Goal: Task Accomplishment & Management: Complete application form

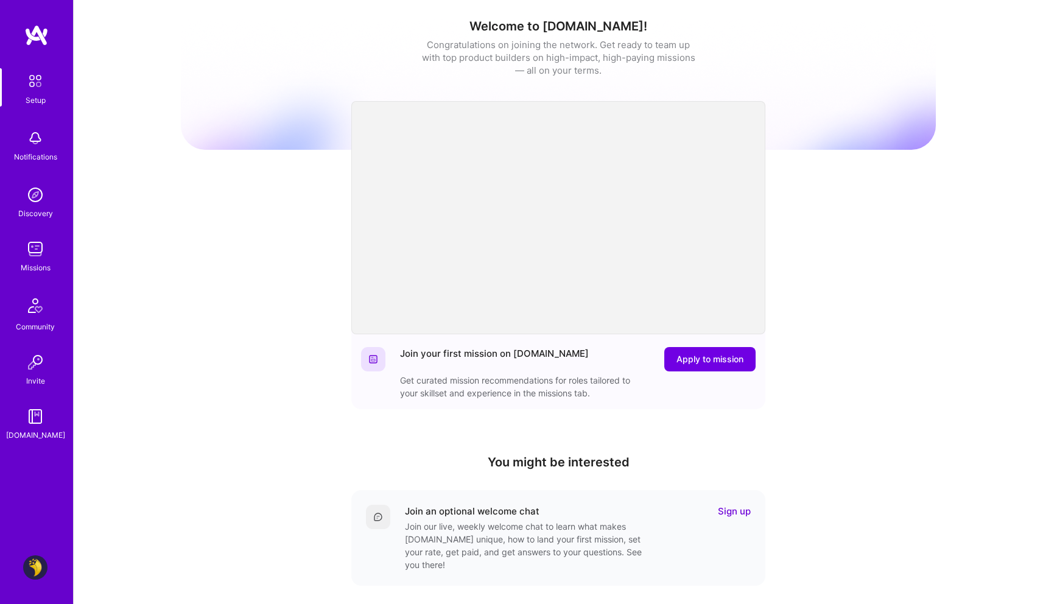
click at [38, 246] on img at bounding box center [35, 249] width 24 height 24
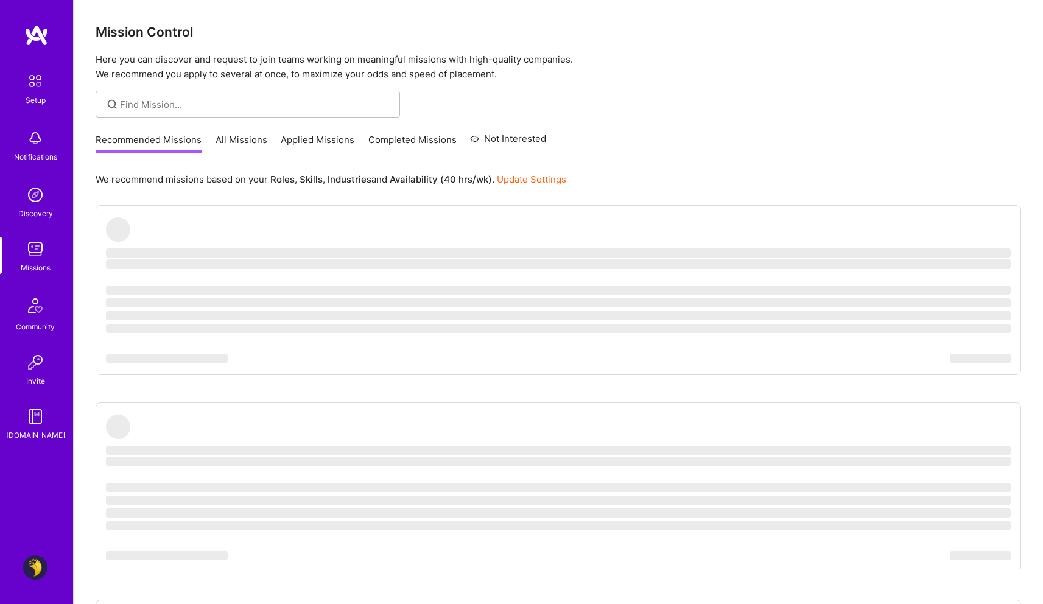
click at [55, 569] on div "Setup Notifications Discovery Missions Community Invite [DOMAIN_NAME] Profile" at bounding box center [36, 302] width 73 height 604
click at [42, 569] on img at bounding box center [35, 567] width 24 height 24
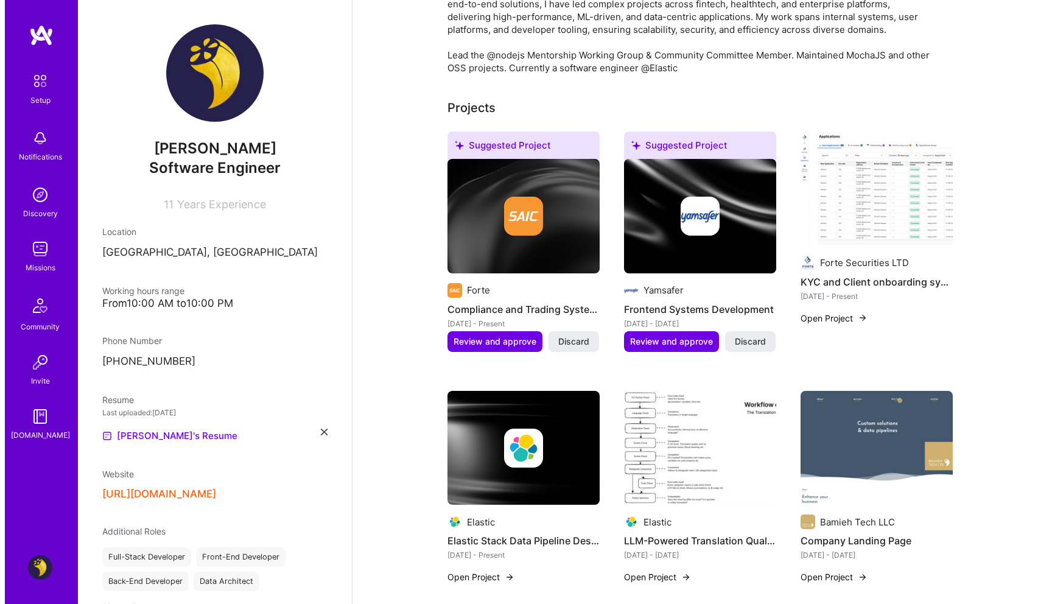
scroll to position [547, 0]
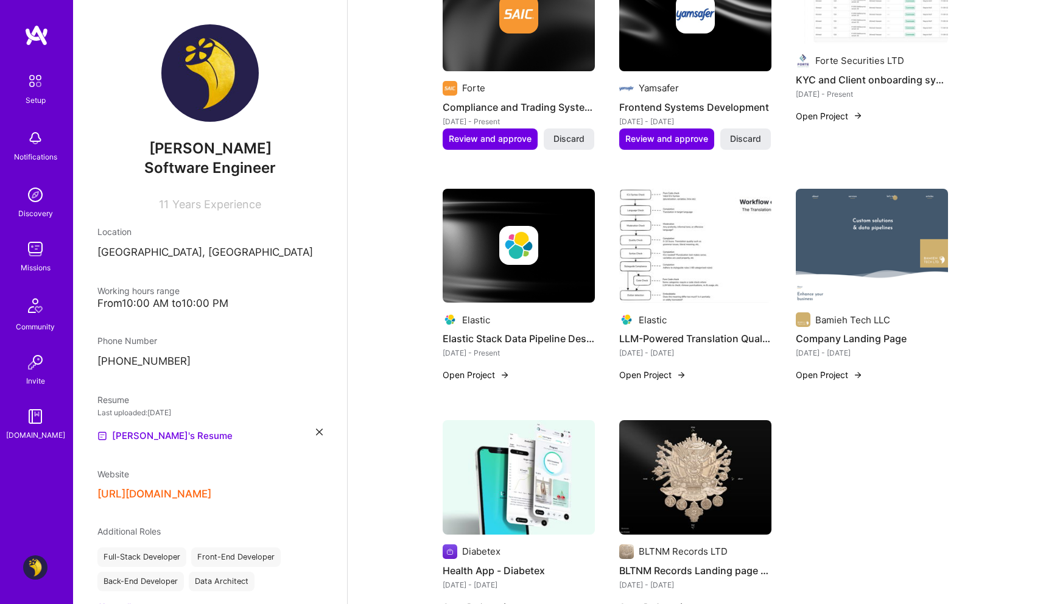
click at [501, 370] on img at bounding box center [505, 375] width 10 height 10
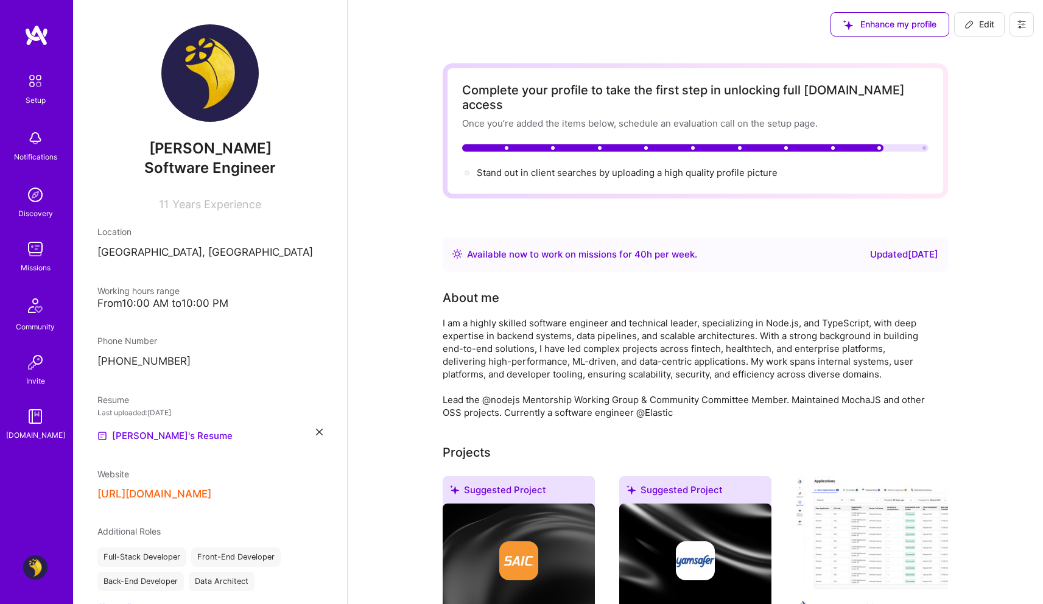
click at [980, 28] on span "Edit" at bounding box center [979, 24] width 30 height 12
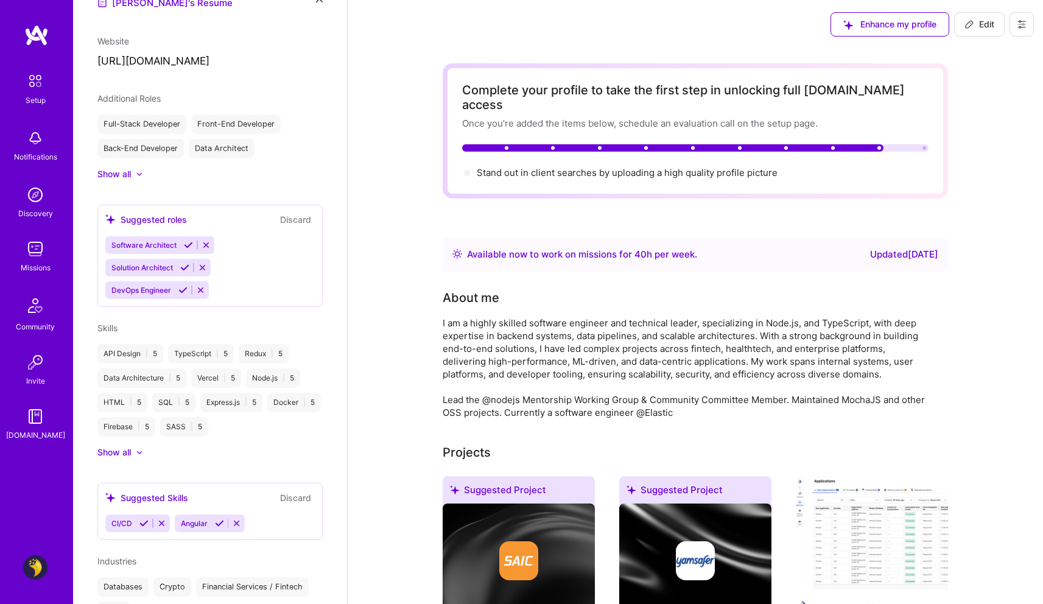
select select "AE"
select select "Right Now"
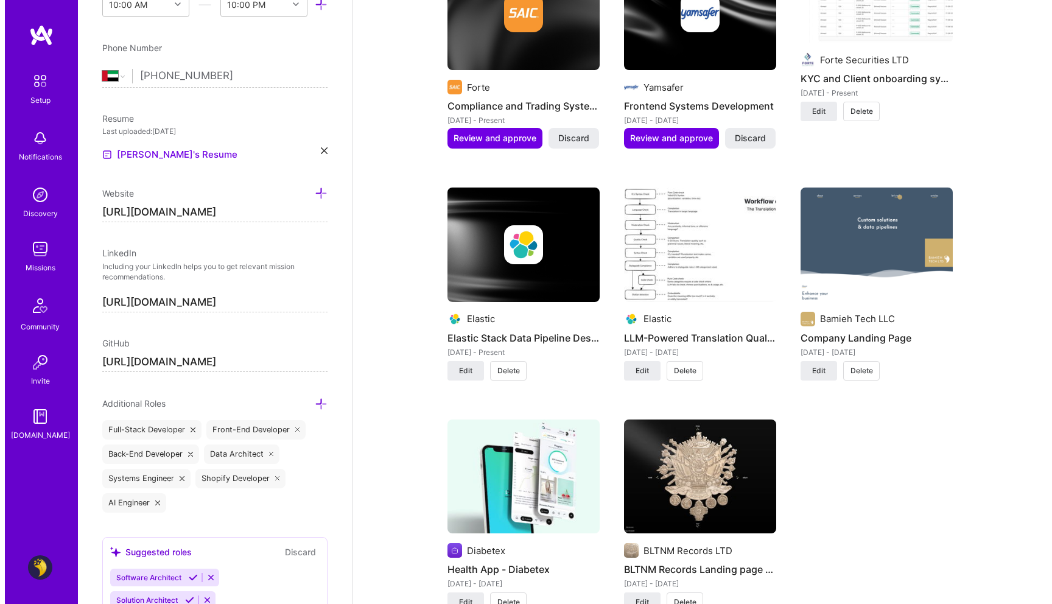
scroll to position [1093, 0]
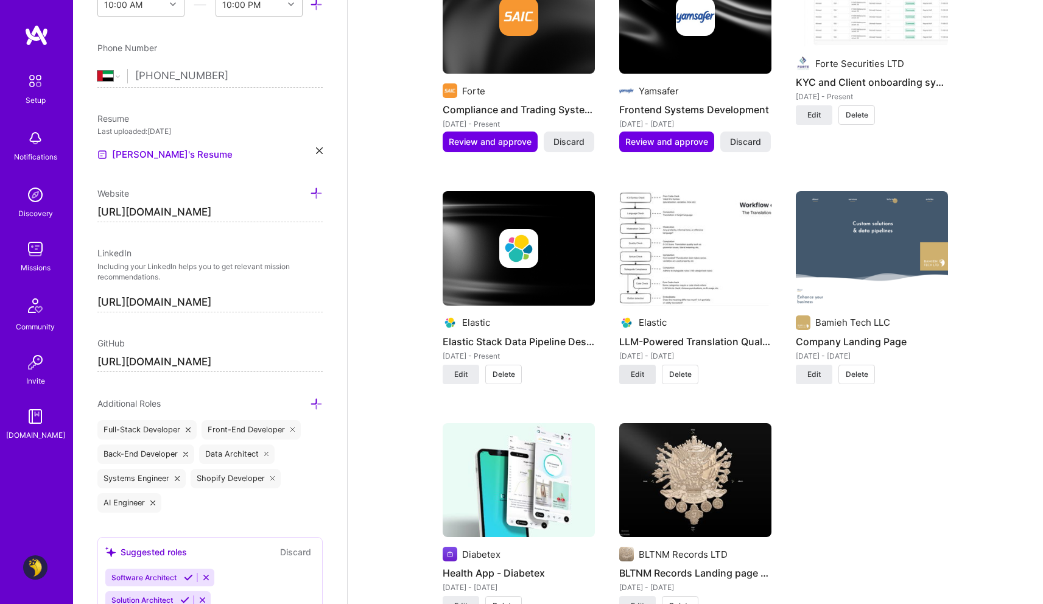
click at [634, 369] on span "Edit" at bounding box center [637, 374] width 13 height 11
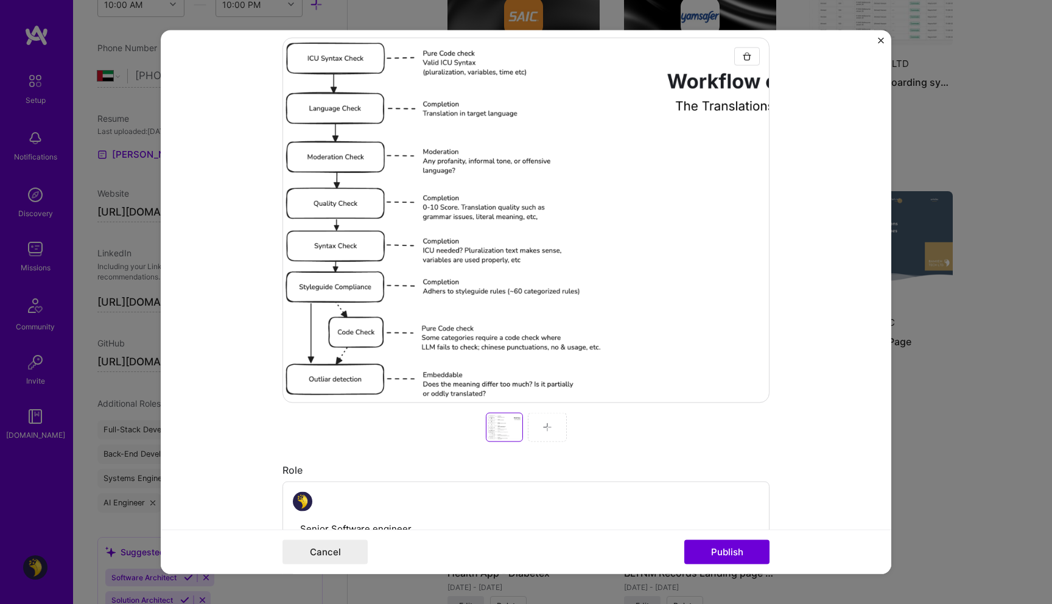
scroll to position [213, 0]
click at [548, 425] on div at bounding box center [547, 426] width 39 height 29
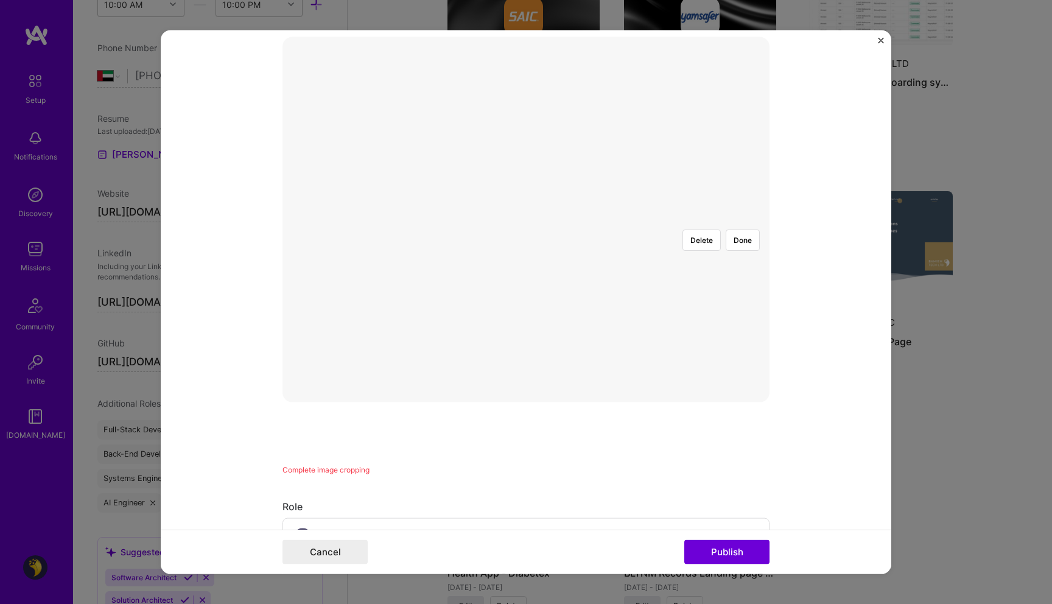
click at [721, 353] on div "Delete Done" at bounding box center [526, 219] width 487 height 365
click at [526, 284] on div at bounding box center [687, 341] width 322 height 242
click at [526, 295] on div at bounding box center [687, 389] width 322 height 242
click at [742, 278] on button "Done" at bounding box center [743, 288] width 34 height 21
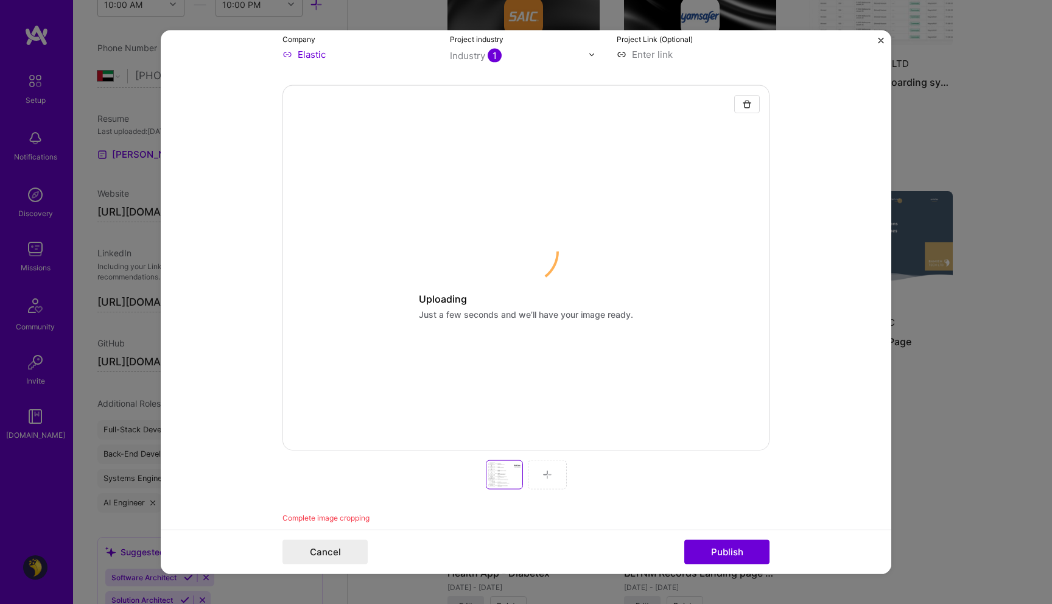
click at [539, 474] on div "Uploading Just a few seconds and we’ll have your image ready. Complete image cr…" at bounding box center [526, 304] width 487 height 439
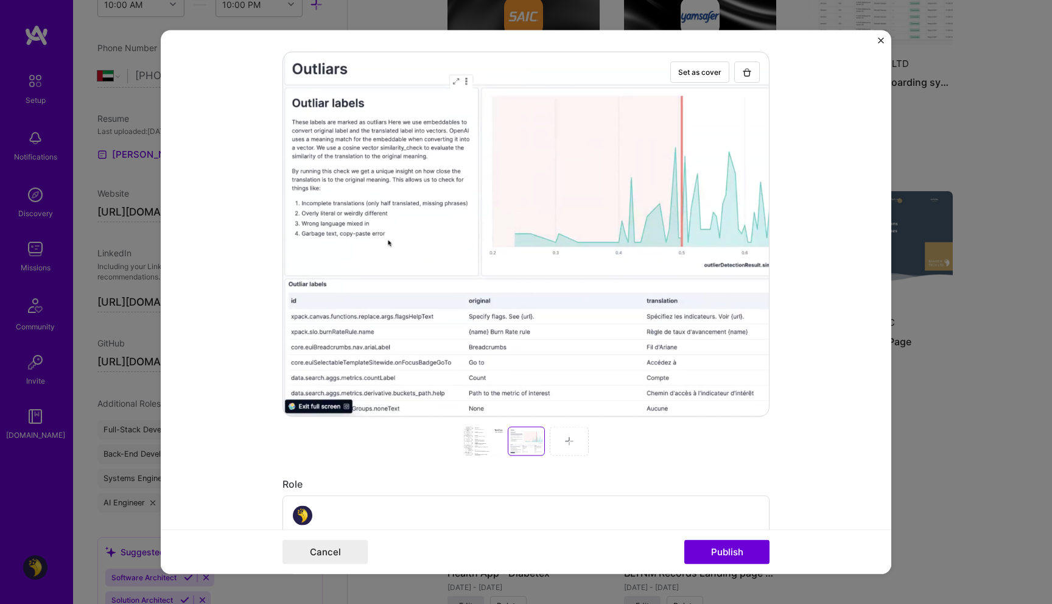
scroll to position [187, 0]
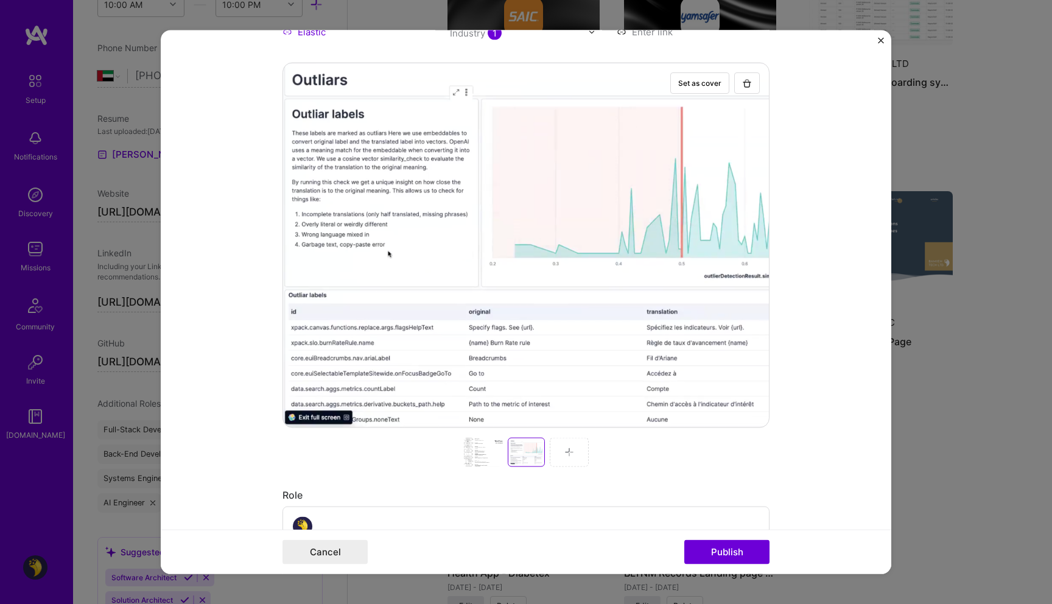
click at [568, 453] on img at bounding box center [569, 453] width 10 height 10
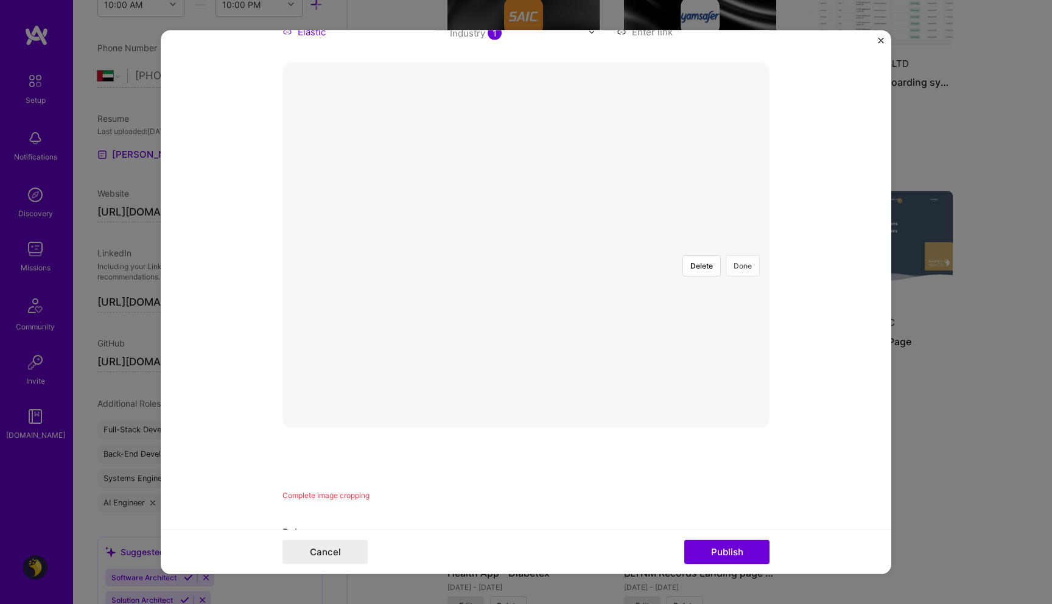
click at [744, 255] on button "Done" at bounding box center [743, 265] width 34 height 21
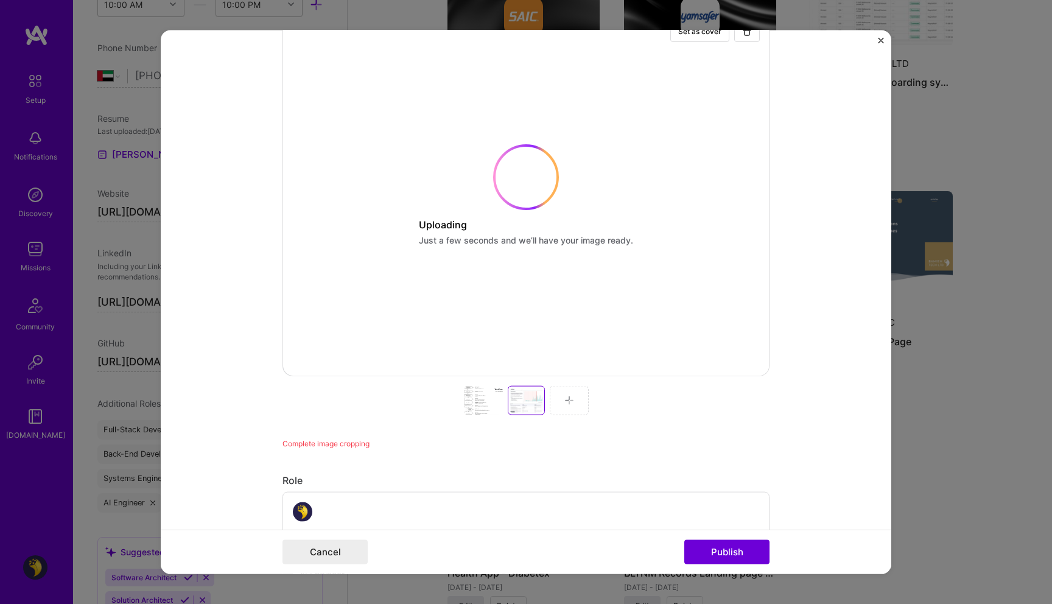
scroll to position [234, 0]
click at [567, 405] on div "Set as cover Uploading Just a few seconds and we’ll have your image ready. Comp…" at bounding box center [526, 235] width 487 height 439
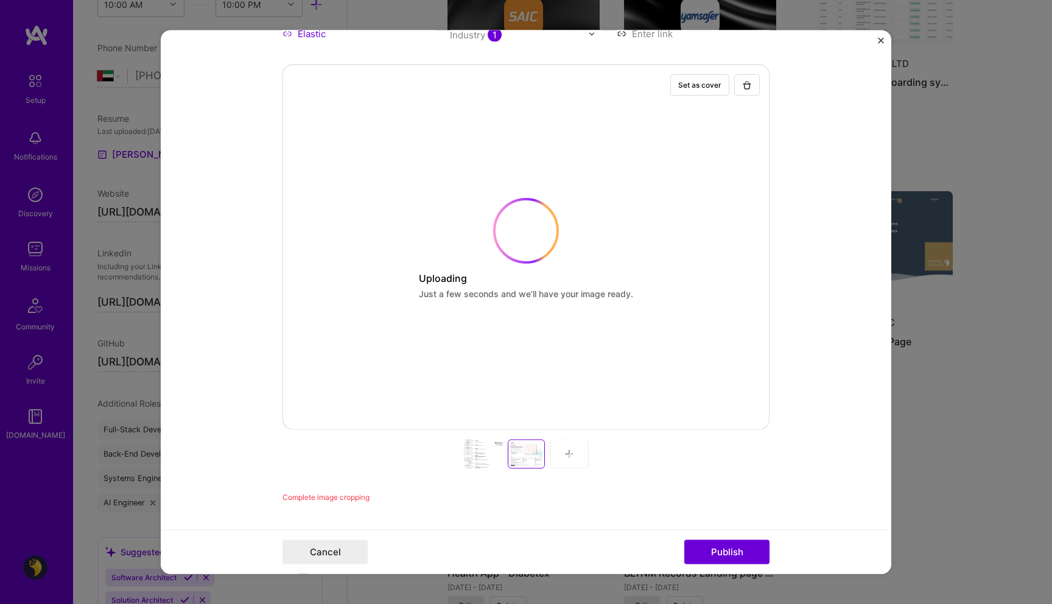
scroll to position [178, 0]
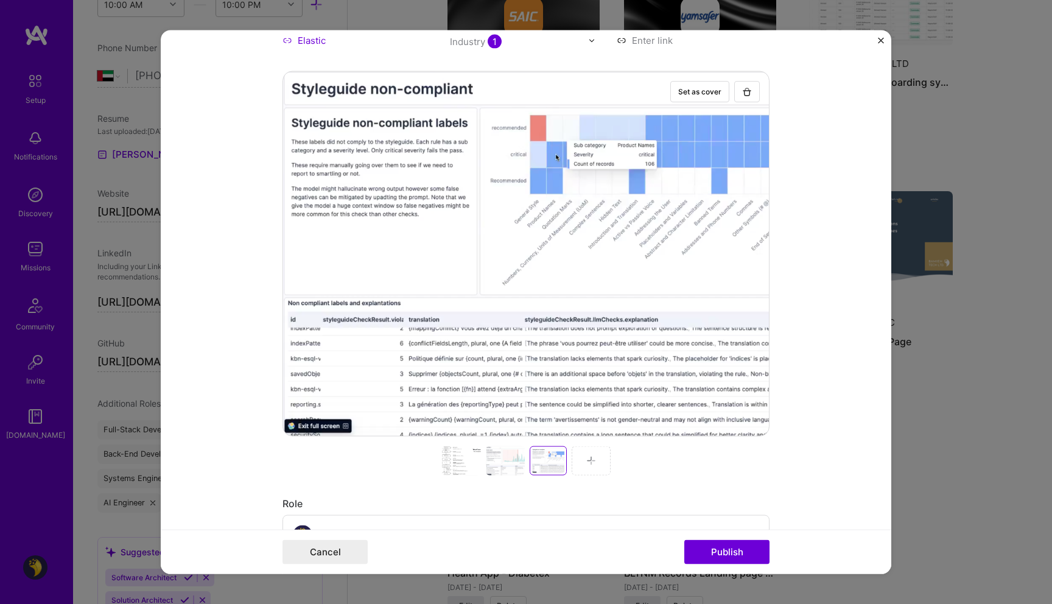
click at [586, 465] on img at bounding box center [591, 461] width 10 height 10
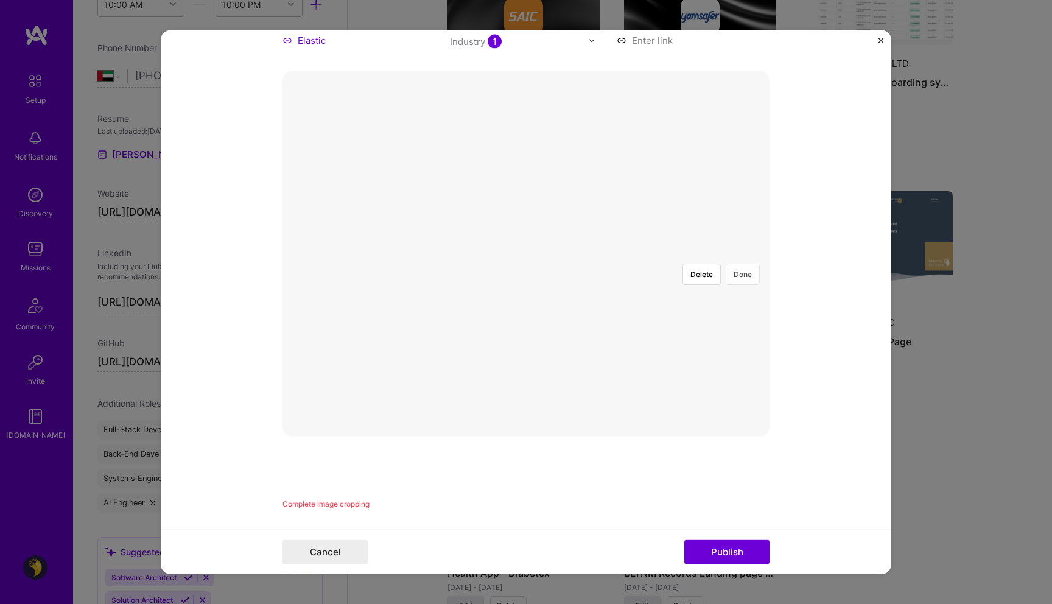
click at [737, 264] on button "Done" at bounding box center [743, 274] width 34 height 21
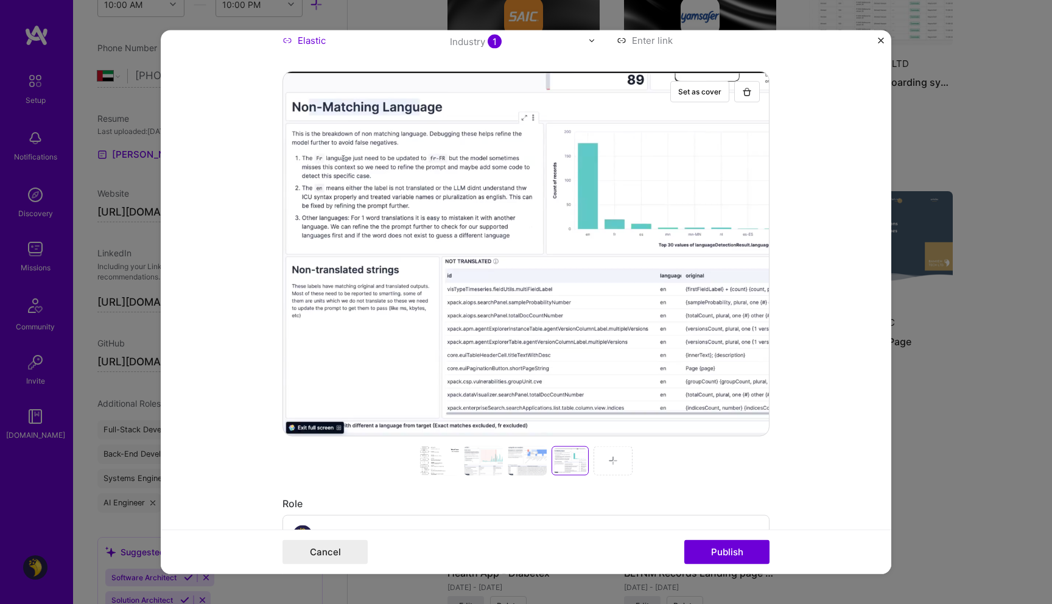
click at [602, 455] on div at bounding box center [613, 460] width 39 height 29
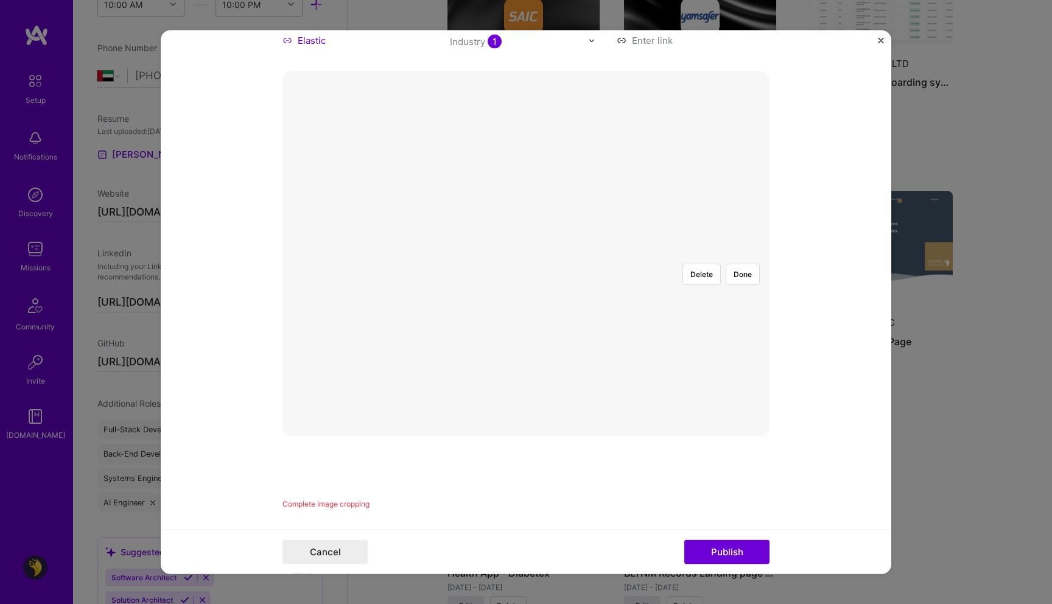
click at [563, 306] on div at bounding box center [699, 373] width 318 height 239
click at [576, 293] on div at bounding box center [700, 373] width 318 height 239
click at [739, 264] on button "Done" at bounding box center [743, 274] width 34 height 21
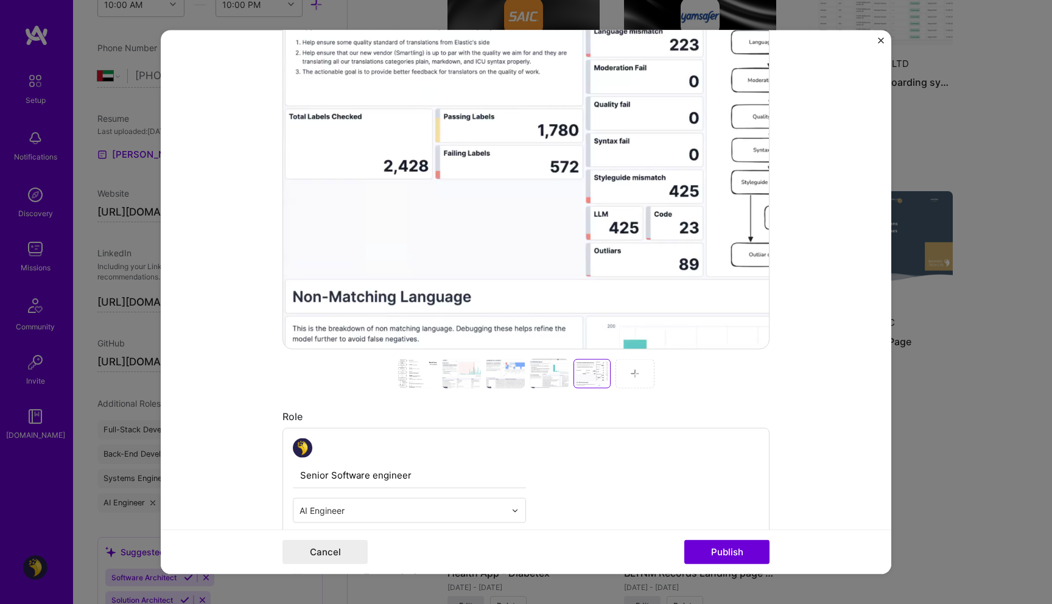
scroll to position [267, 0]
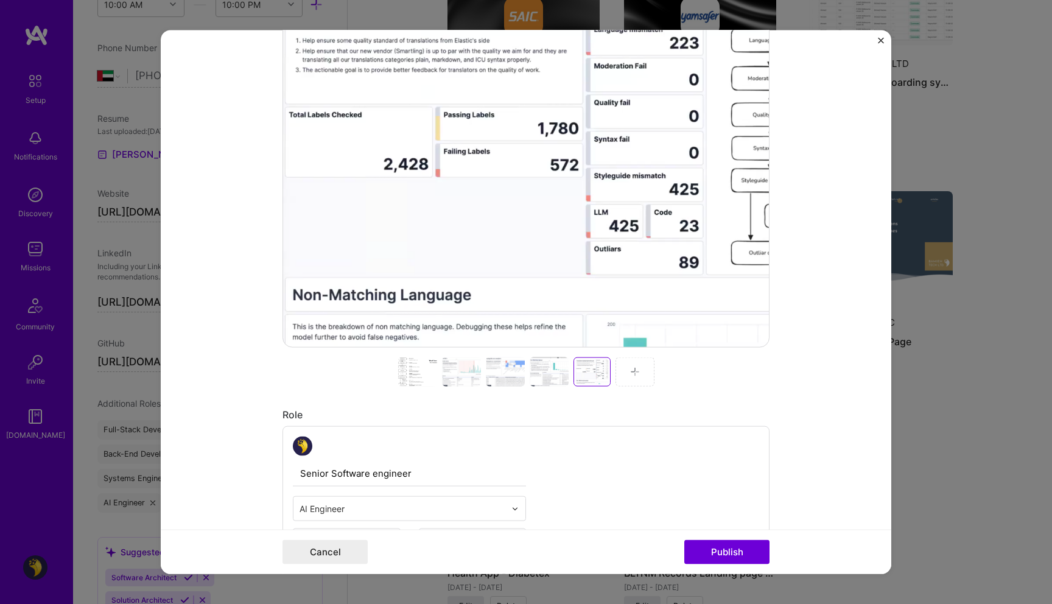
click at [409, 371] on div at bounding box center [417, 371] width 39 height 29
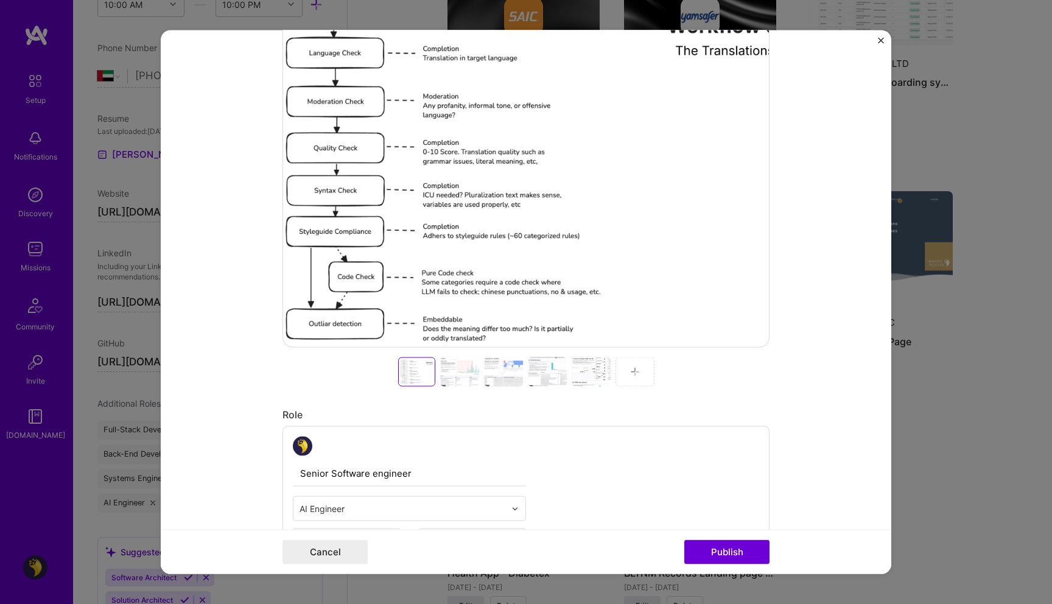
scroll to position [0, 0]
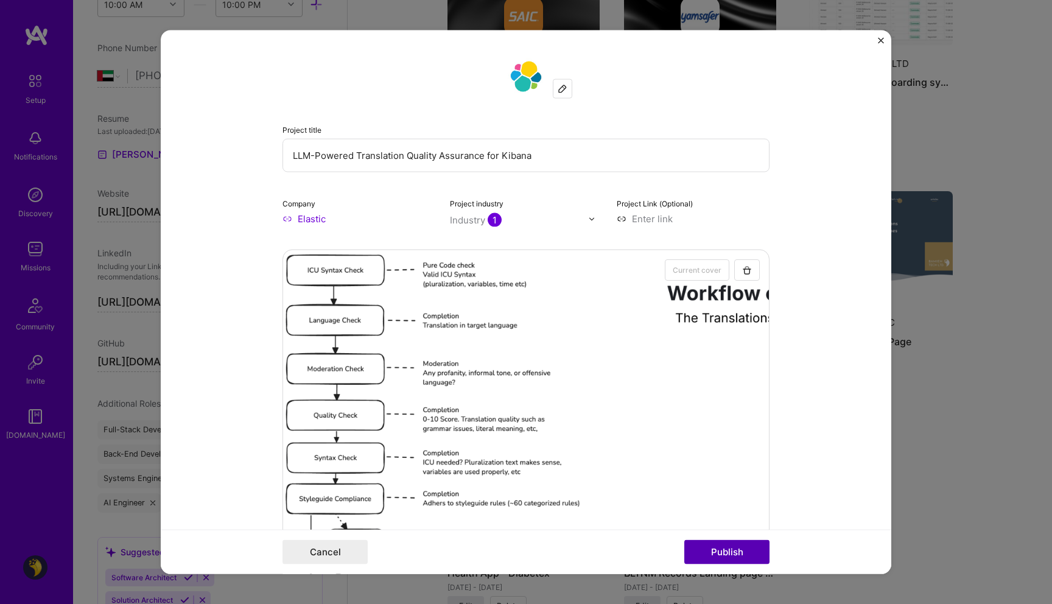
click at [721, 554] on button "Publish" at bounding box center [726, 551] width 85 height 24
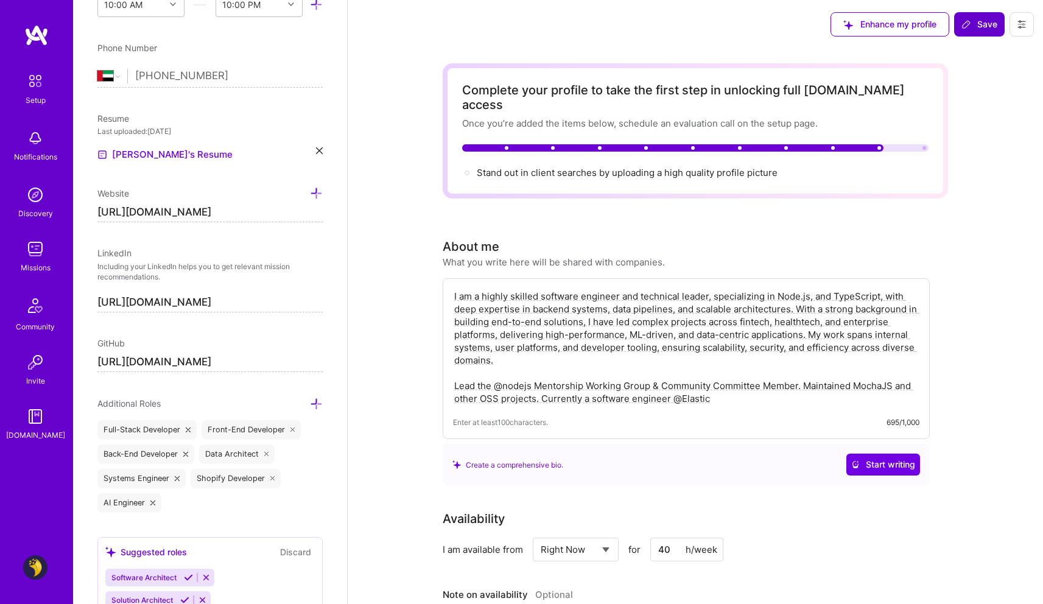
click at [961, 22] on icon at bounding box center [966, 24] width 10 height 10
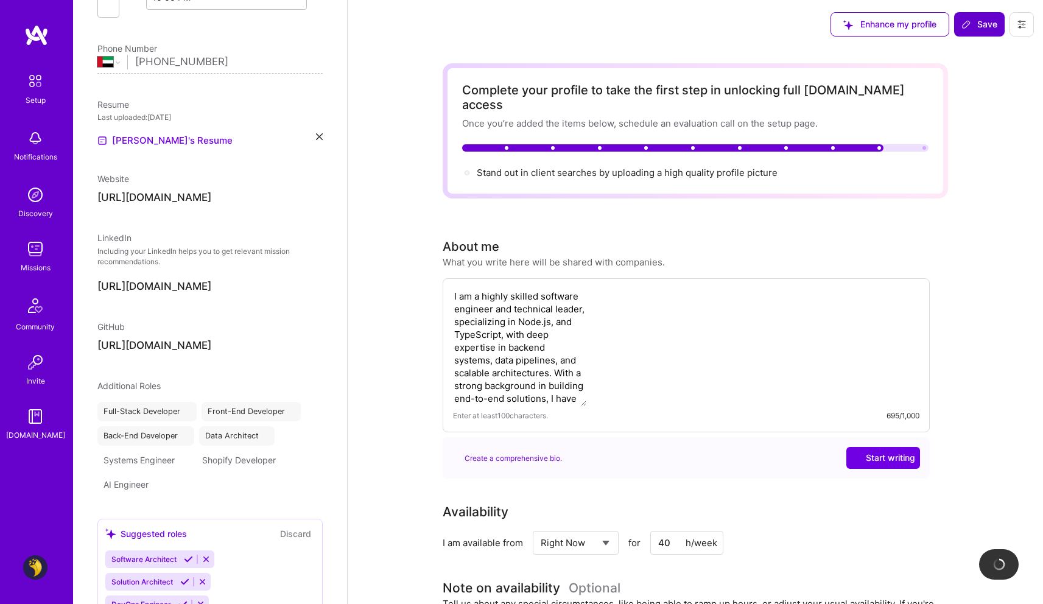
scroll to position [306, 0]
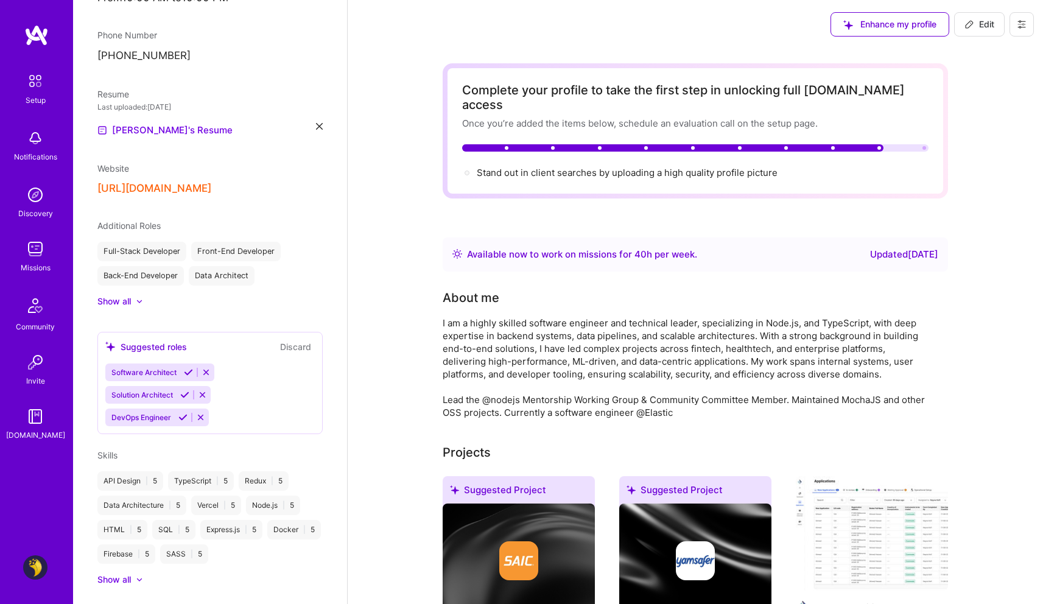
click at [30, 251] on img at bounding box center [35, 249] width 24 height 24
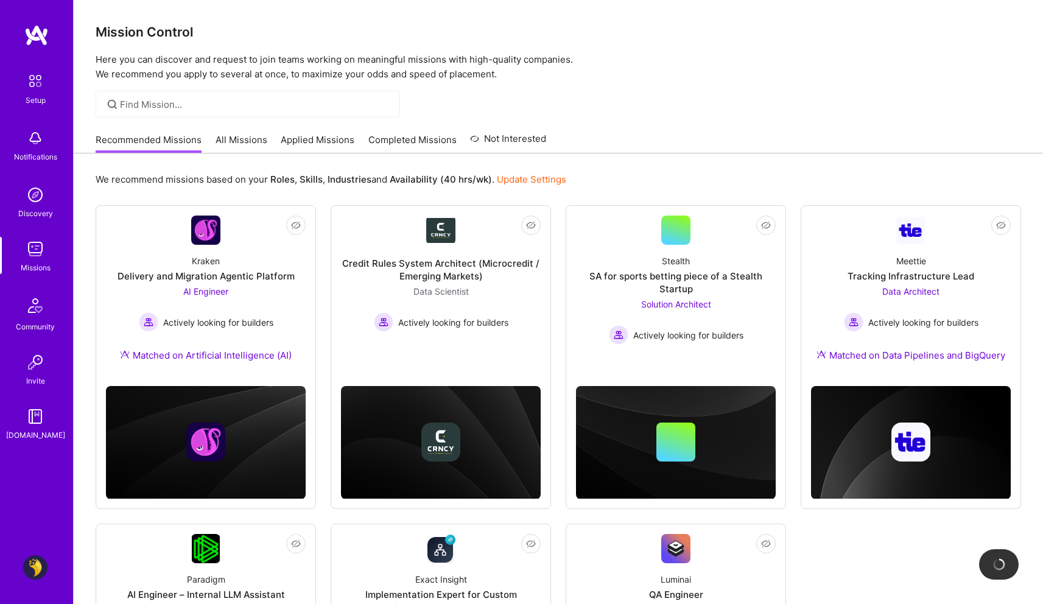
scroll to position [265, 0]
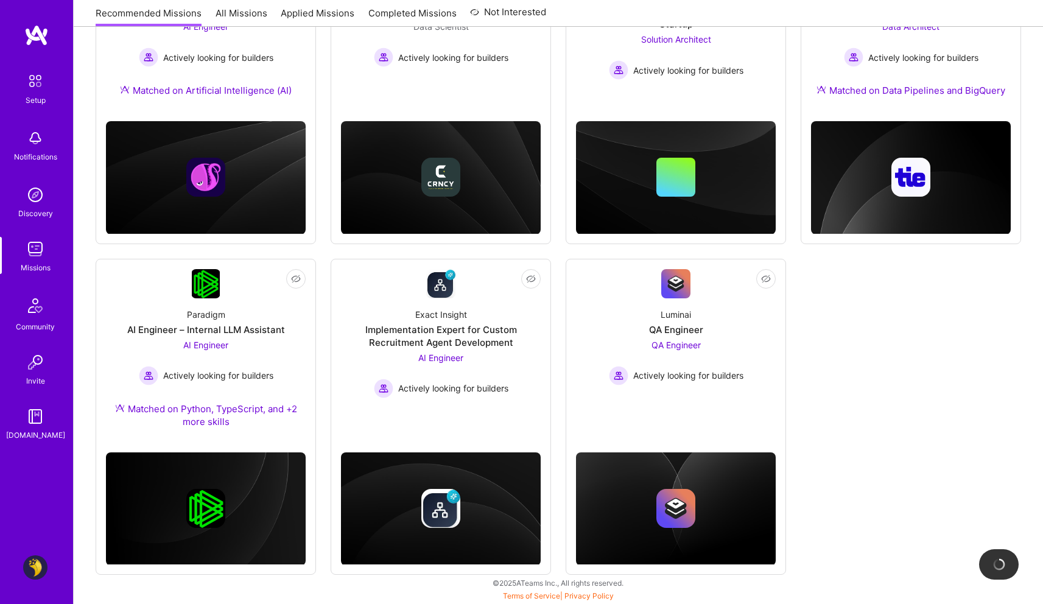
click at [36, 566] on img at bounding box center [35, 567] width 24 height 24
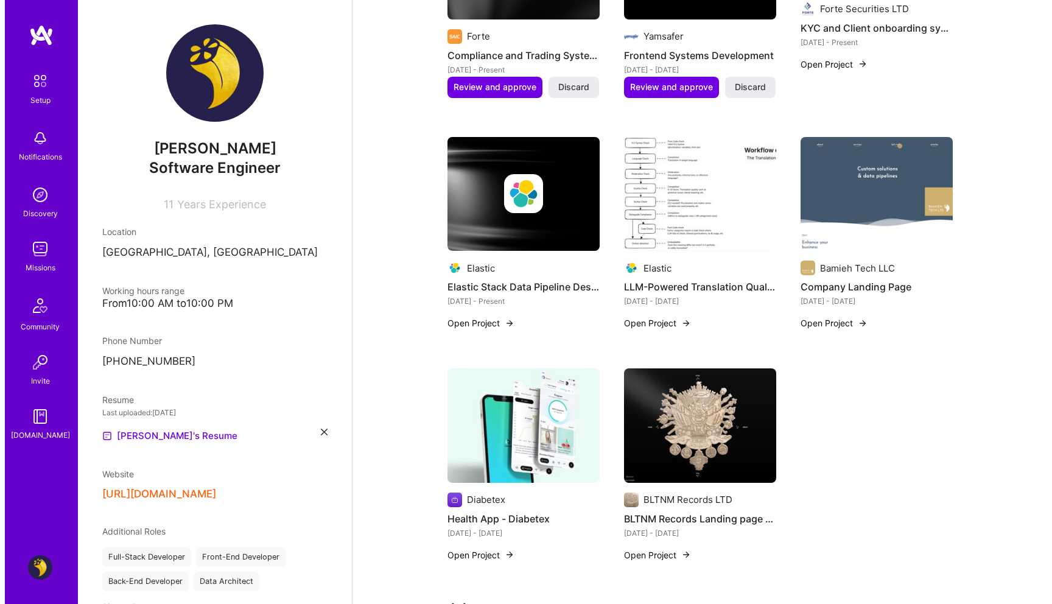
scroll to position [605, 0]
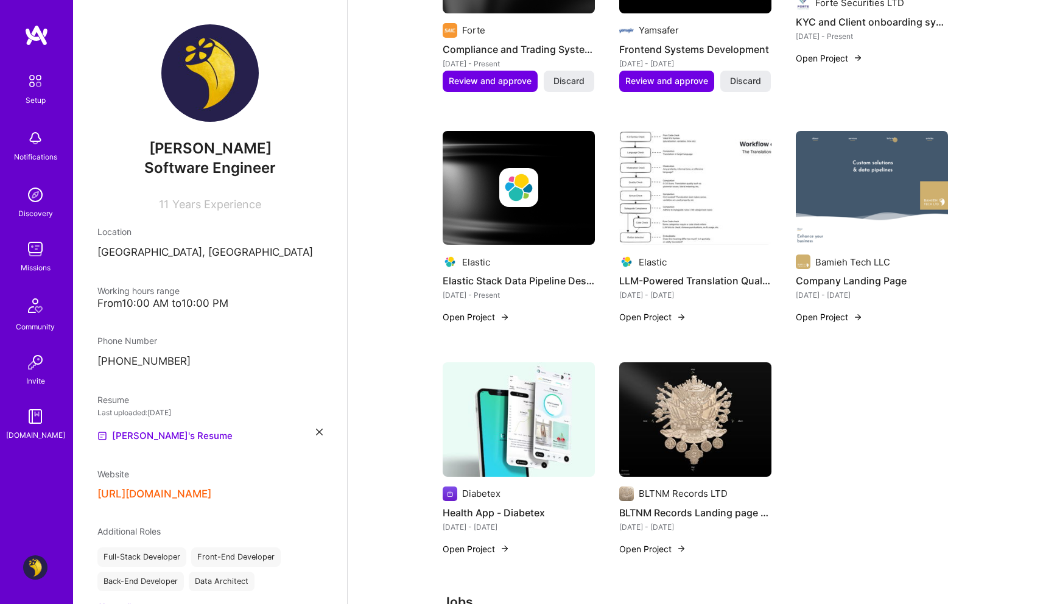
click at [690, 167] on img at bounding box center [695, 188] width 152 height 114
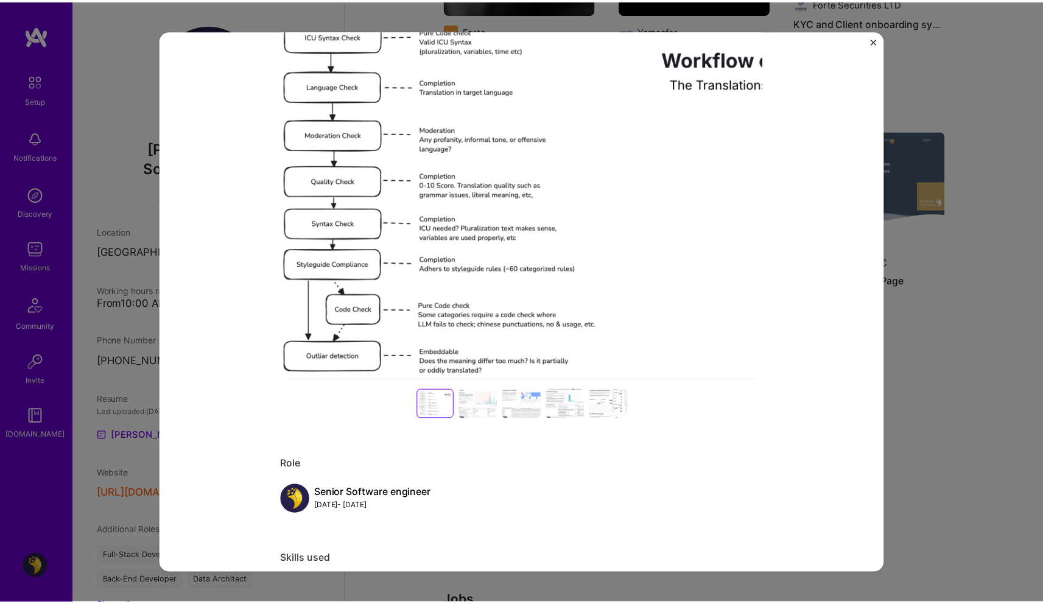
scroll to position [133, 0]
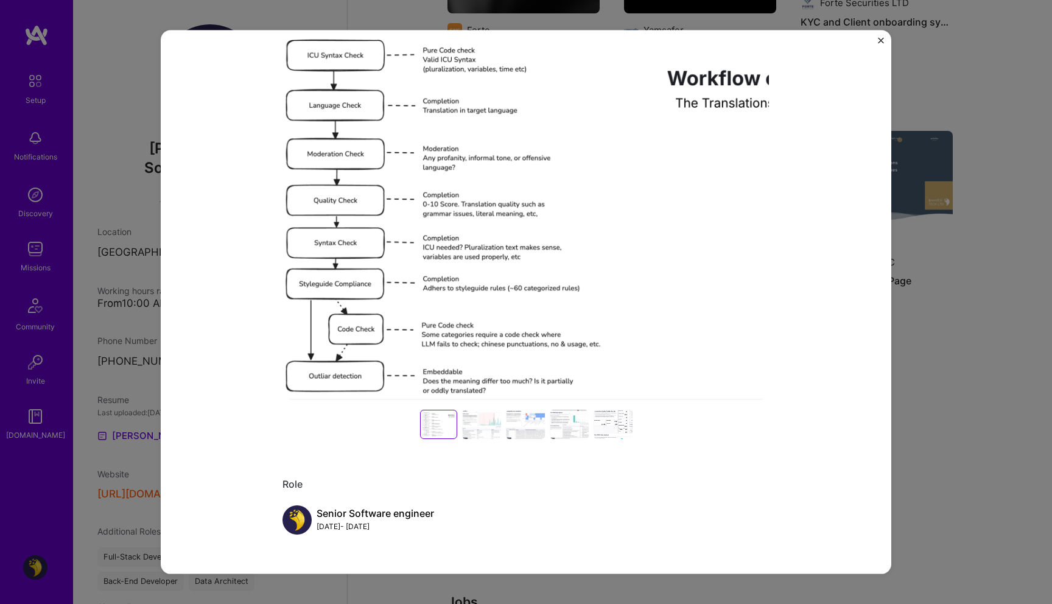
click at [477, 424] on div at bounding box center [481, 423] width 39 height 29
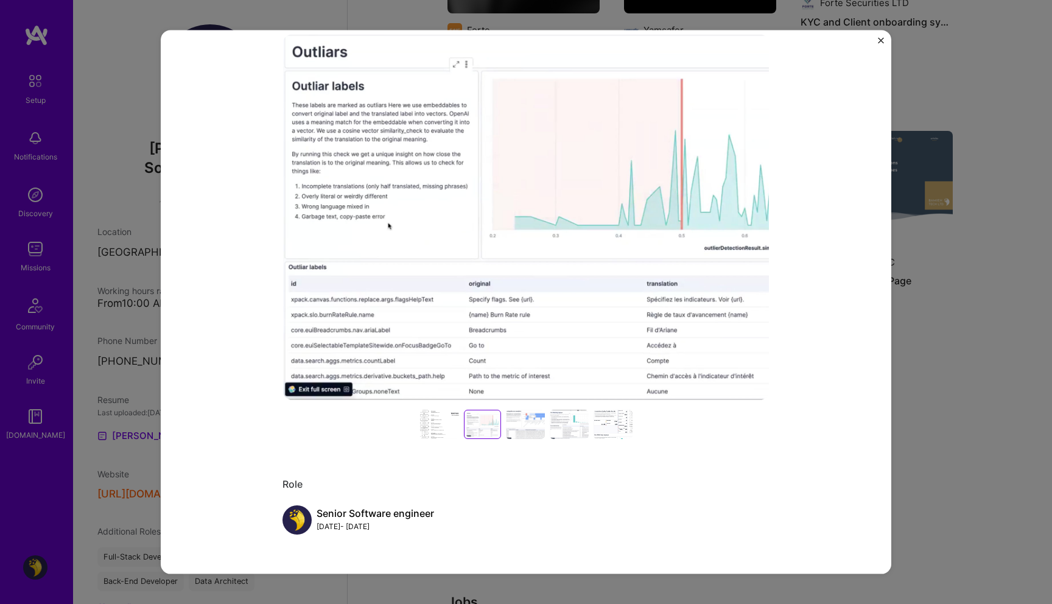
click at [521, 426] on div at bounding box center [525, 423] width 39 height 29
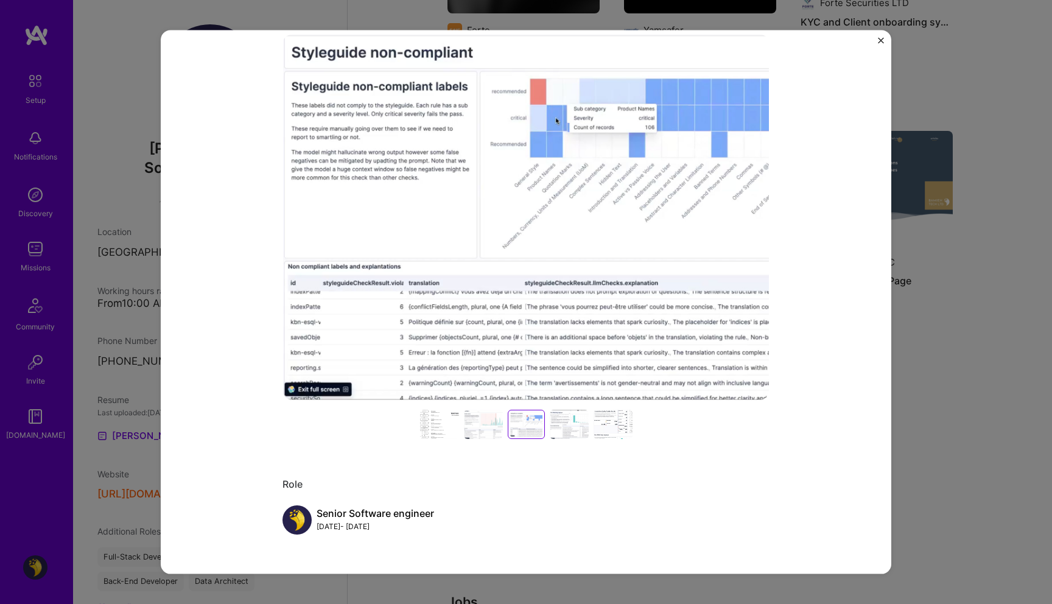
click at [558, 430] on div at bounding box center [569, 423] width 39 height 29
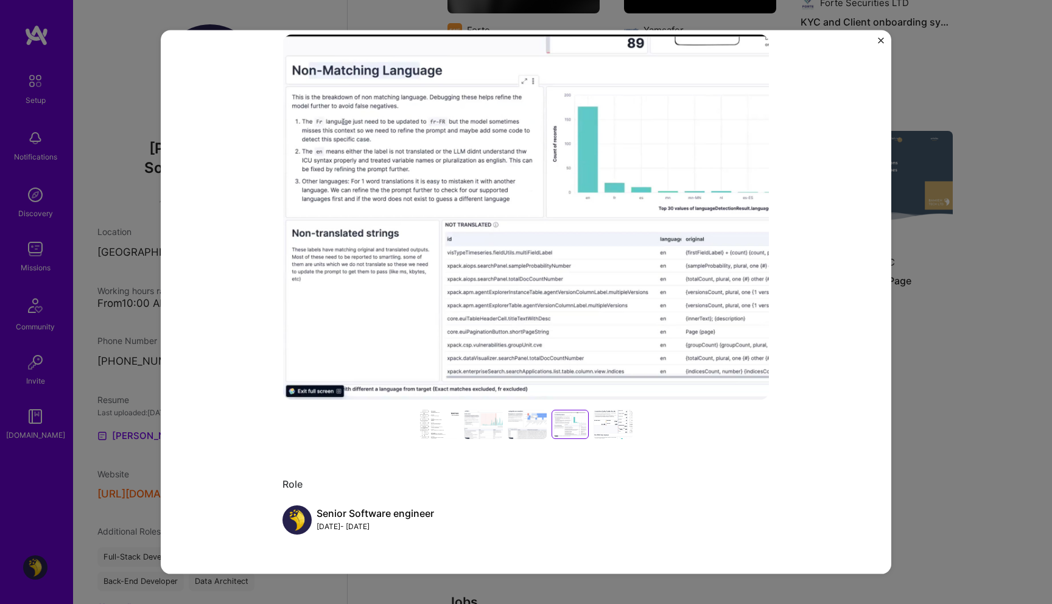
click at [604, 430] on div at bounding box center [613, 423] width 39 height 29
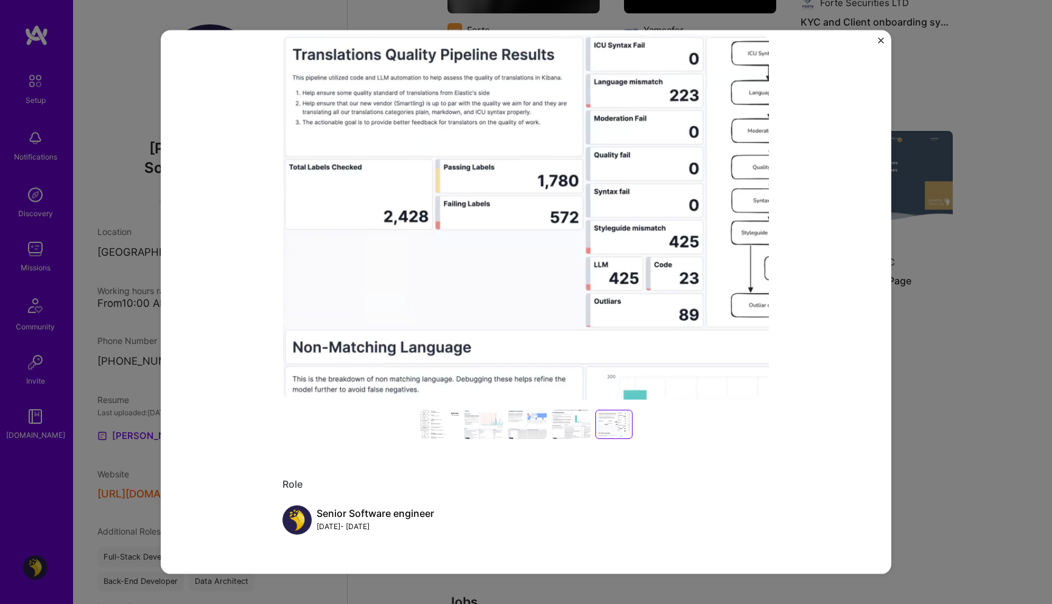
click at [972, 295] on div "LLM-Powered Translation Quality Assurance for Kibana Elastic Artifical Intellig…" at bounding box center [526, 302] width 1052 height 604
click at [882, 39] on img "Close" at bounding box center [881, 41] width 6 height 6
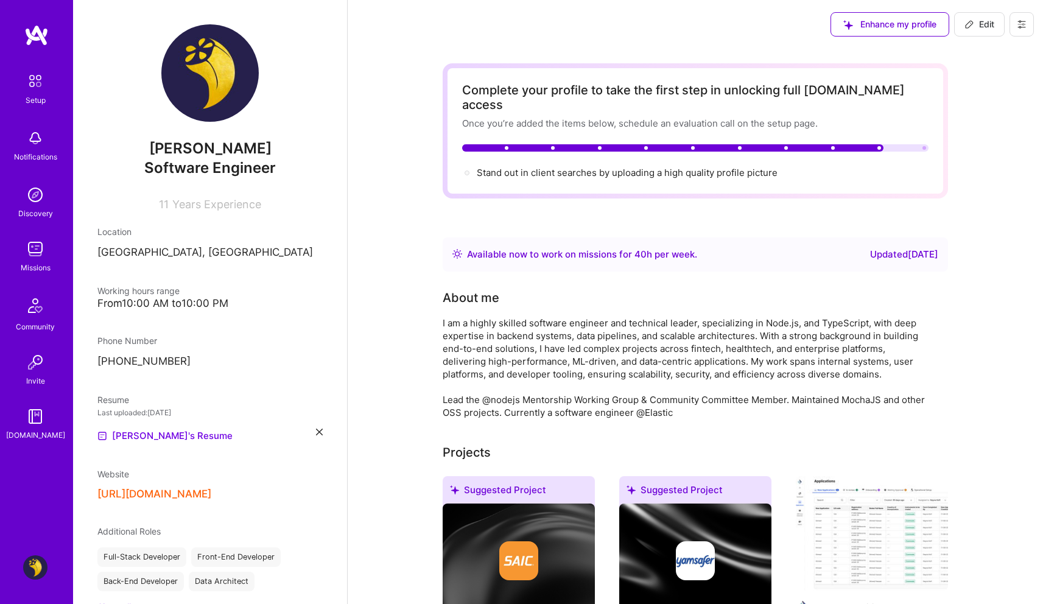
click at [38, 256] on img at bounding box center [35, 249] width 24 height 24
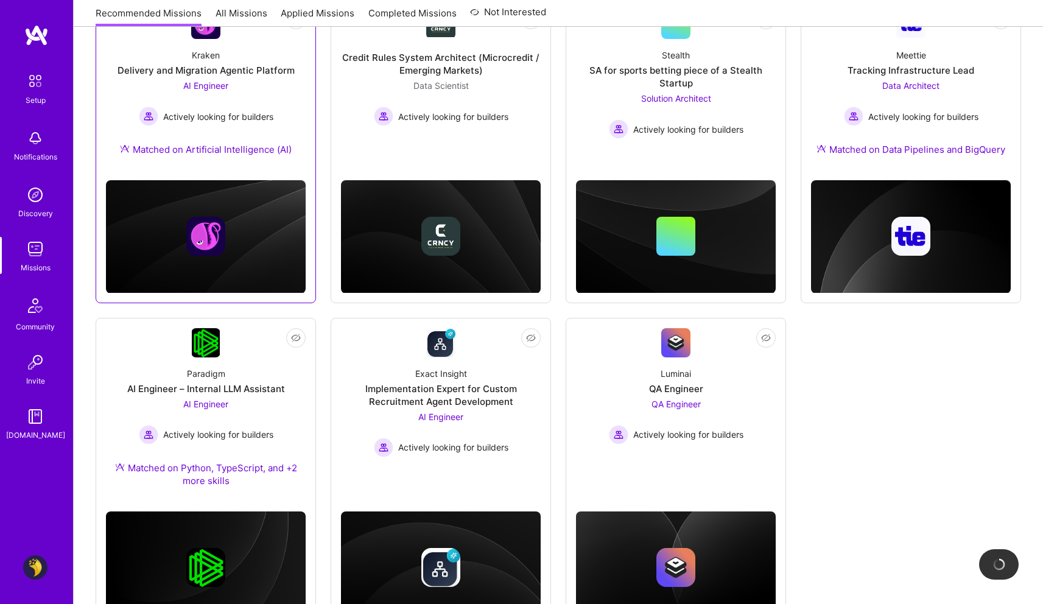
scroll to position [265, 0]
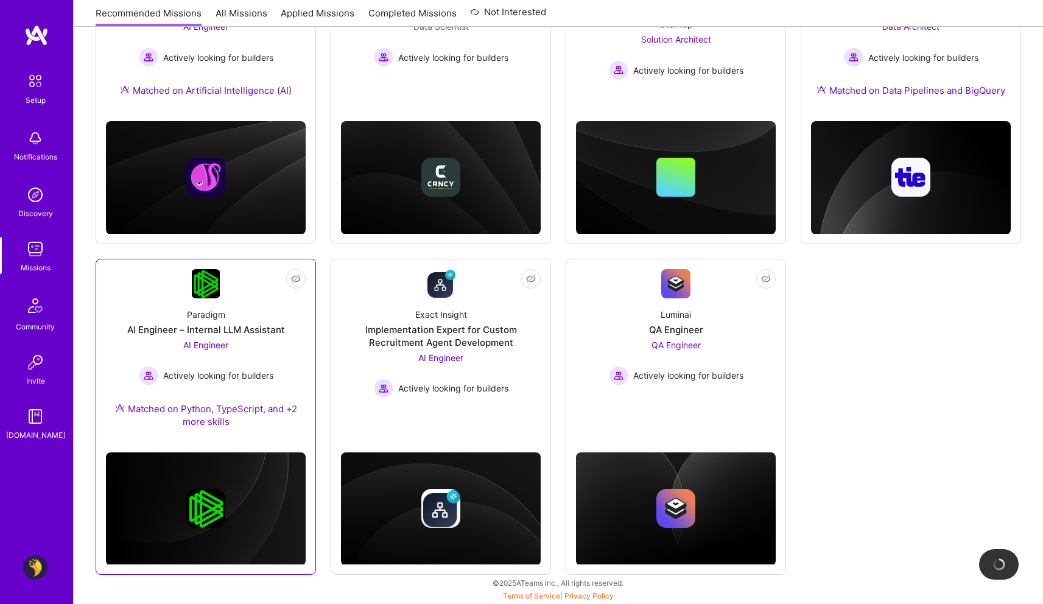
click at [289, 368] on div "Paradigm AI Engineer – Internal LLM Assistant AI Engineer Actively looking for …" at bounding box center [206, 370] width 200 height 144
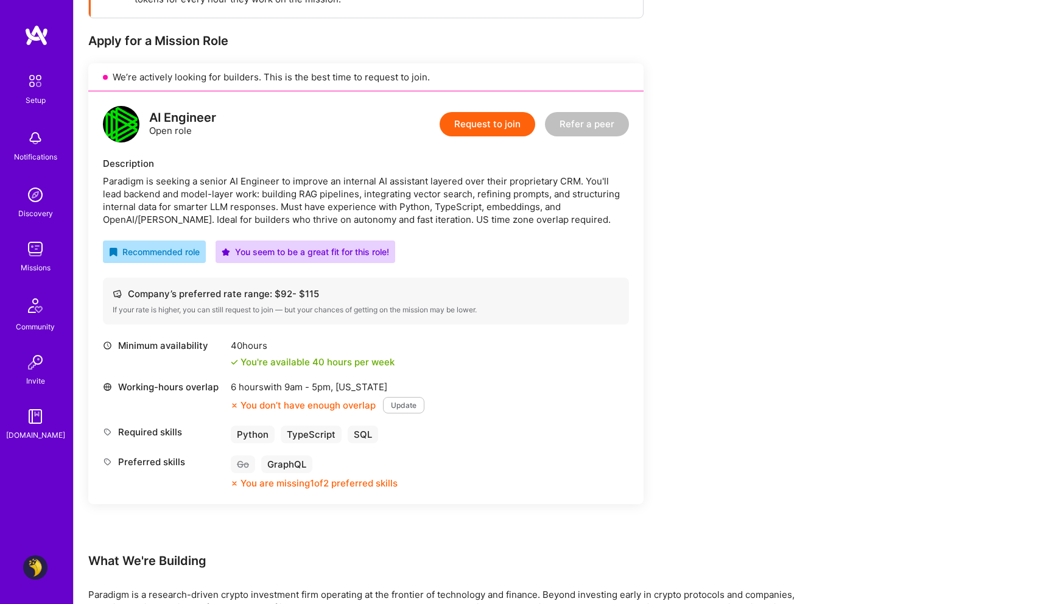
scroll to position [226, 0]
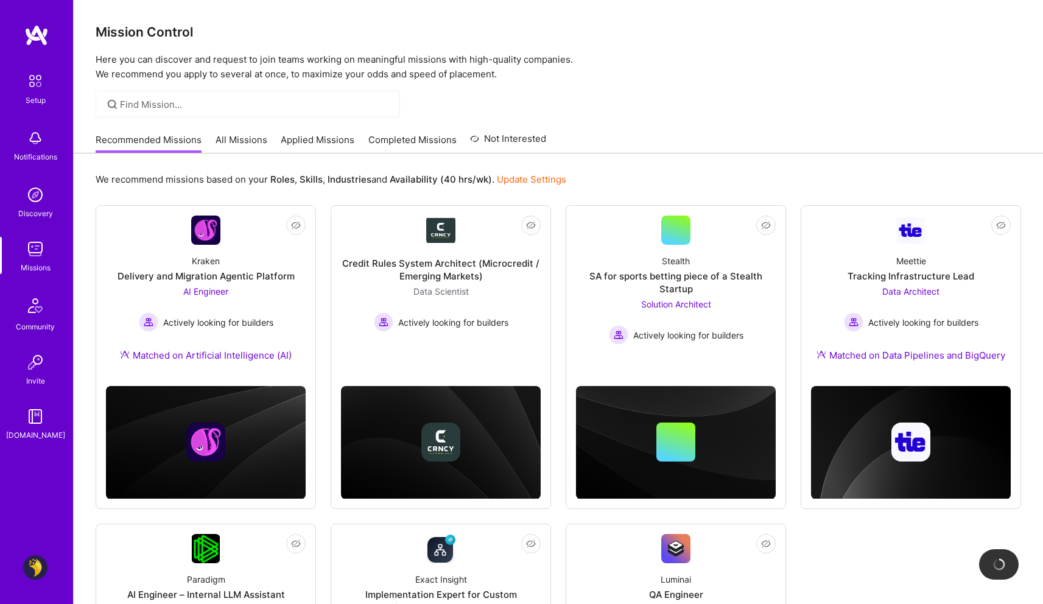
click at [234, 135] on link "All Missions" at bounding box center [242, 143] width 52 height 20
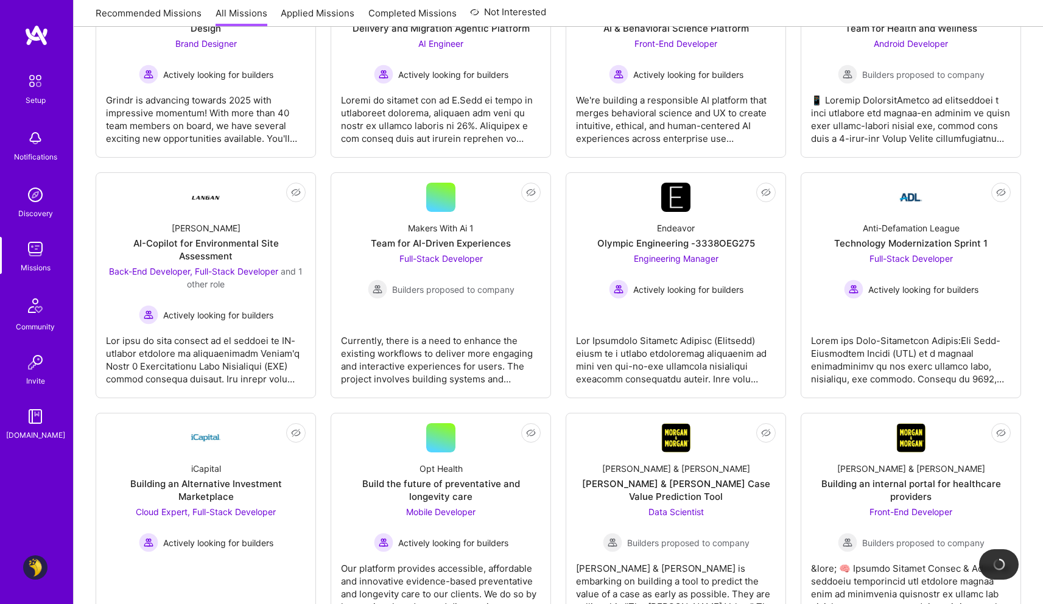
scroll to position [2803, 0]
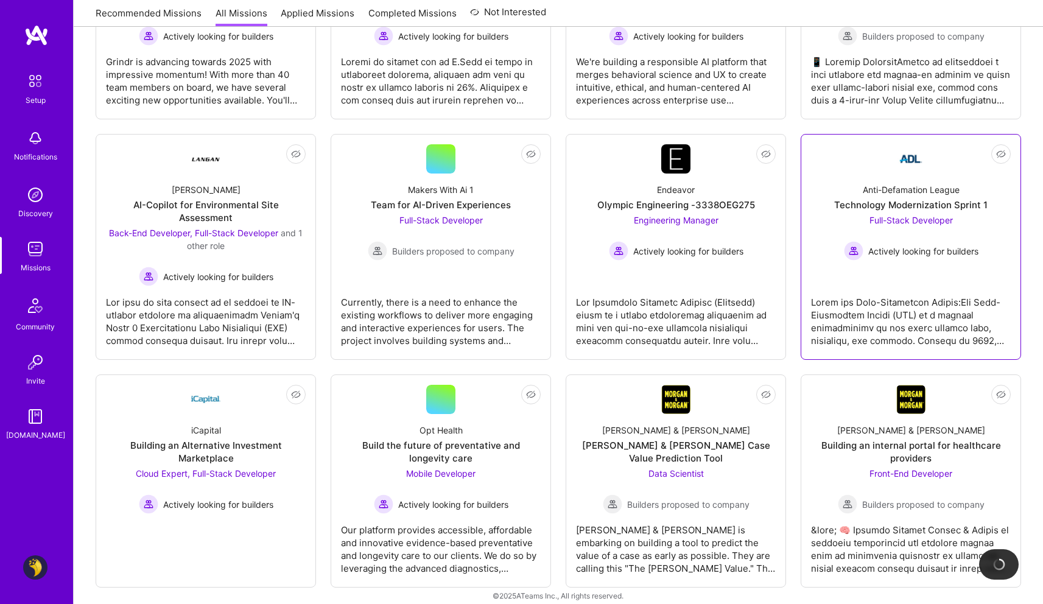
click at [947, 162] on link "Not Interested Anti-Defamation League Technology Modernization Sprint 1 Full-St…" at bounding box center [911, 246] width 200 height 205
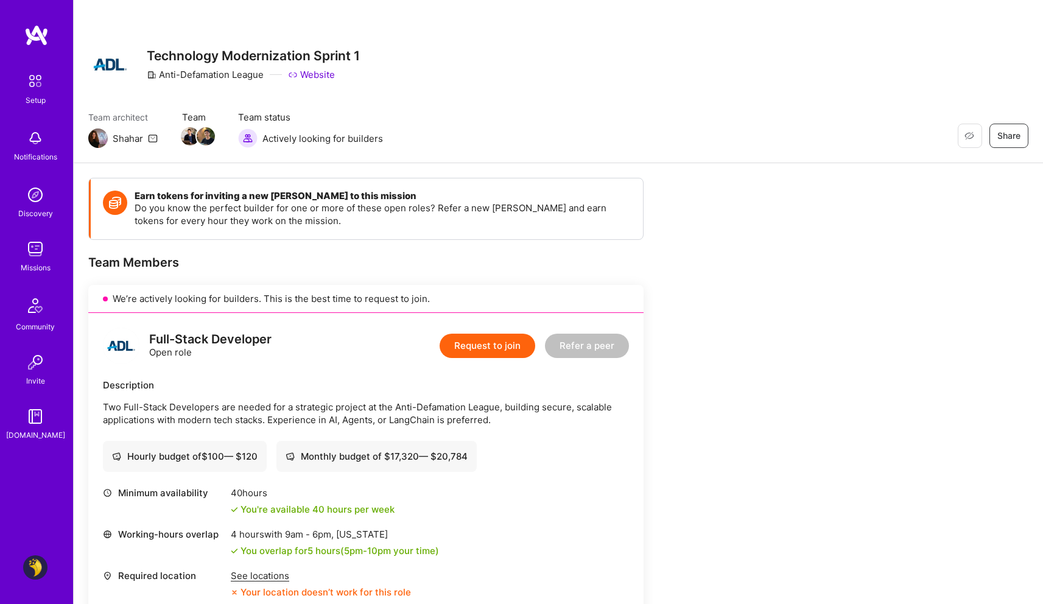
click at [482, 343] on button "Request to join" at bounding box center [488, 346] width 96 height 24
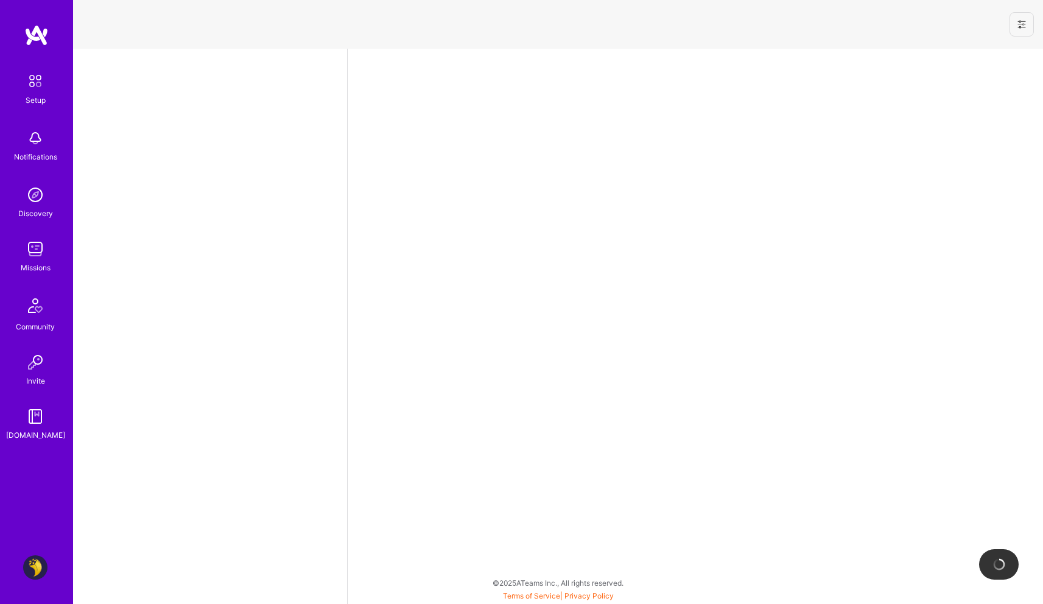
select select "AE"
